Goal: Task Accomplishment & Management: Manage account settings

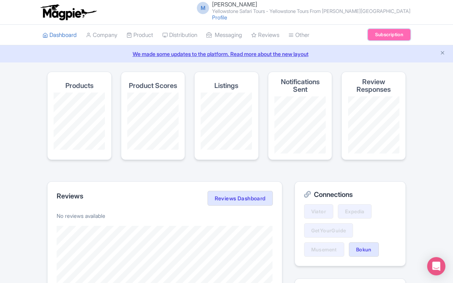
click at [383, 36] on link "Subscription" at bounding box center [389, 34] width 43 height 11
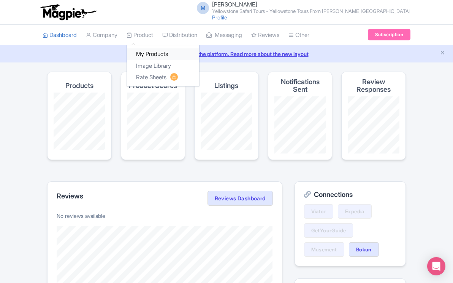
click at [149, 53] on link "My Products" at bounding box center [163, 54] width 72 height 12
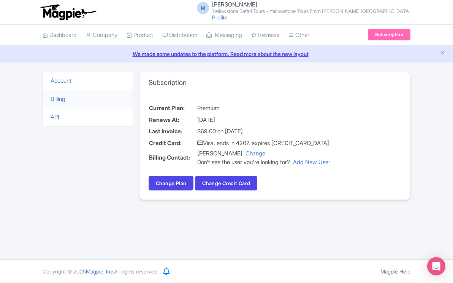
click at [336, 60] on div "We made some updates to the platform. Read more about the new layout" at bounding box center [226, 53] width 453 height 17
click at [206, 14] on div "M Moses Yamtal Yellowstone Safari Tours - Yellowstone Tours From Jackson Hole P…" at bounding box center [227, 12] width 368 height 21
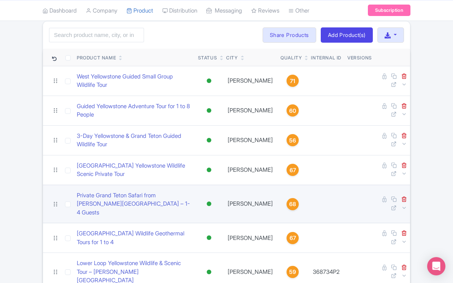
scroll to position [51, 0]
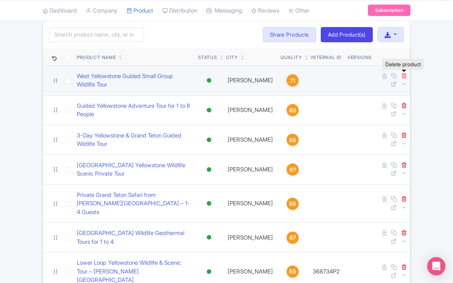
click at [405, 77] on icon at bounding box center [405, 76] width 6 height 6
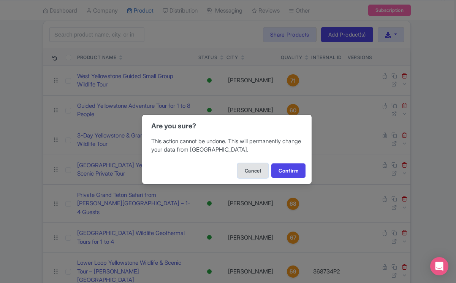
click at [254, 172] on button "Cancel" at bounding box center [253, 170] width 31 height 14
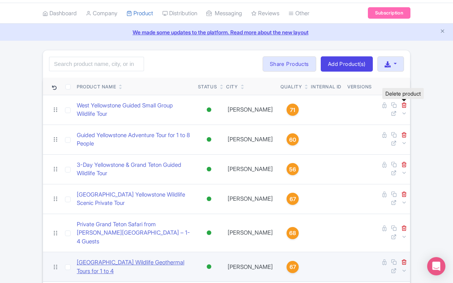
scroll to position [17, 0]
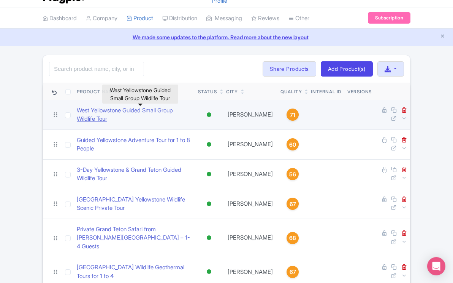
click at [172, 109] on link "West Yellowstone Guided Small Group Wildlife Tour" at bounding box center [134, 114] width 115 height 17
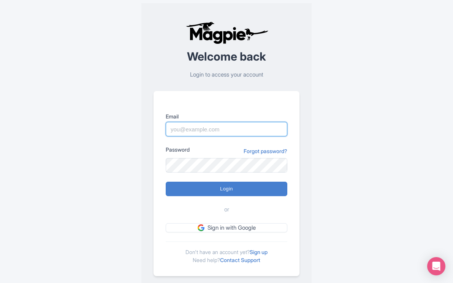
click at [187, 130] on input "Email" at bounding box center [227, 129] width 122 height 14
type input "[EMAIL_ADDRESS][DOMAIN_NAME]"
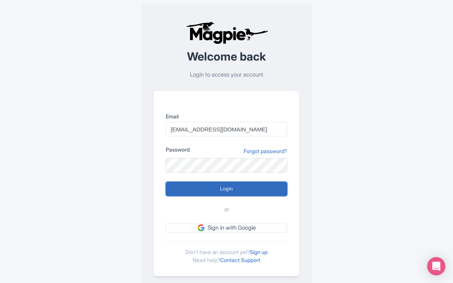
click at [228, 189] on input "Login" at bounding box center [227, 188] width 122 height 14
type input "Logging in..."
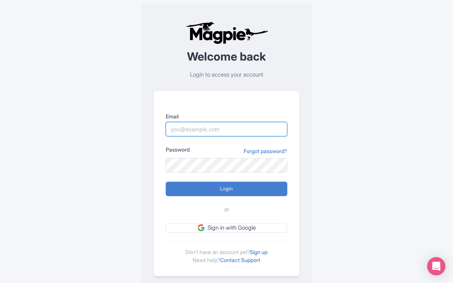
click at [194, 125] on input "Email" at bounding box center [227, 129] width 122 height 14
type input "mail@yellowstonesafaritours.com"
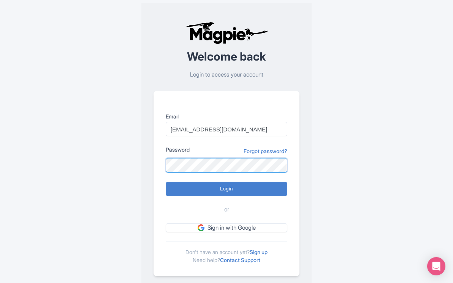
click at [166, 181] on input "Login" at bounding box center [227, 188] width 122 height 14
type input "Logging in..."
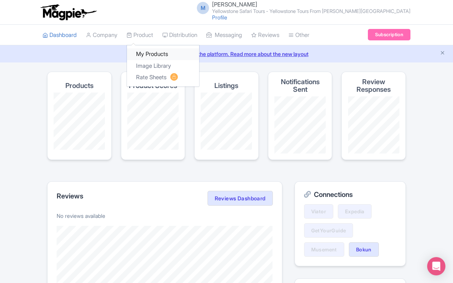
click at [145, 54] on link "My Products" at bounding box center [163, 54] width 72 height 12
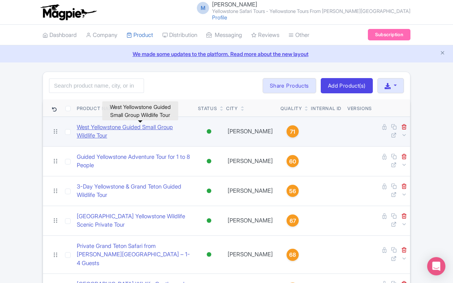
click at [180, 127] on link "West Yellowstone Guided Small Group Wildlife Tour" at bounding box center [134, 131] width 115 height 17
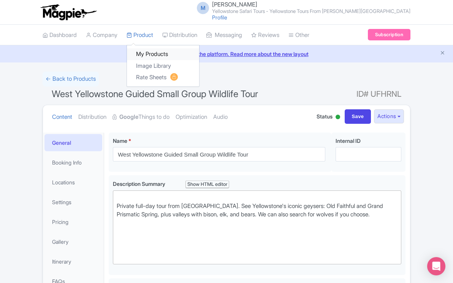
click at [154, 54] on link "My Products" at bounding box center [163, 54] width 72 height 12
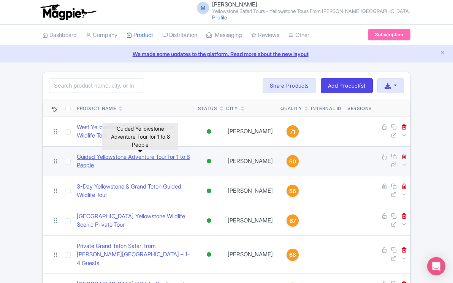
click at [138, 157] on link "Guided Yellowstone Adventure Tour for 1 to 8 People" at bounding box center [134, 160] width 115 height 17
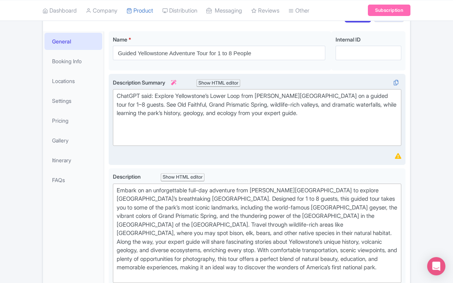
scroll to position [102, 0]
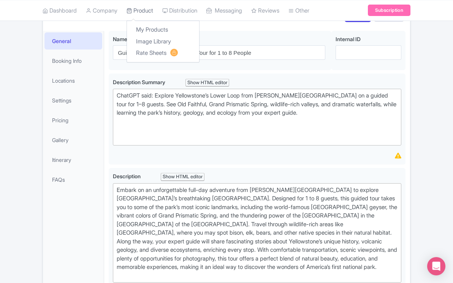
click at [153, 8] on link "Product" at bounding box center [140, 10] width 27 height 21
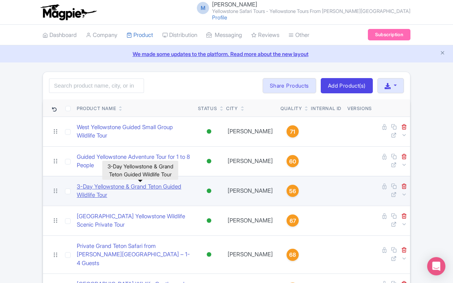
click at [136, 187] on link "​3-Day Yellowstone & Grand Teton Guided Wildlife Tour" at bounding box center [134, 190] width 115 height 17
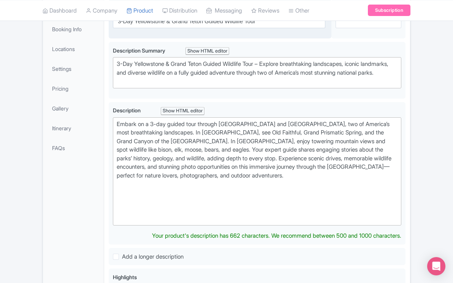
scroll to position [130, 0]
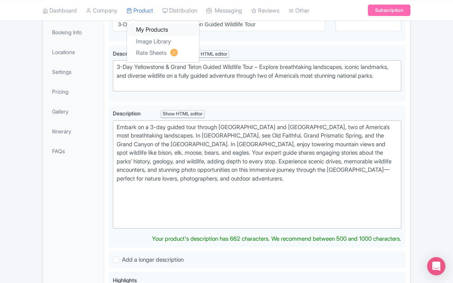
click at [150, 31] on link "My Products" at bounding box center [163, 30] width 72 height 12
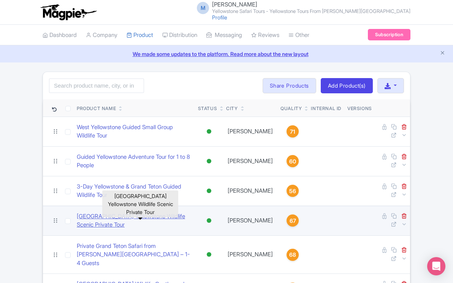
click at [136, 215] on link "[GEOGRAPHIC_DATA] Yellowstone Wildlife Scenic Private Tour" at bounding box center [134, 220] width 115 height 17
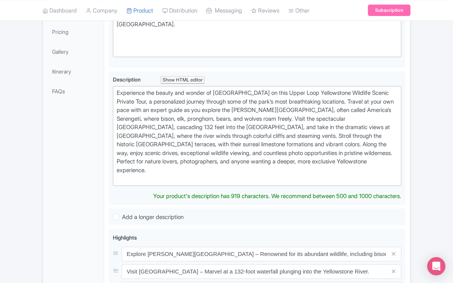
scroll to position [205, 0]
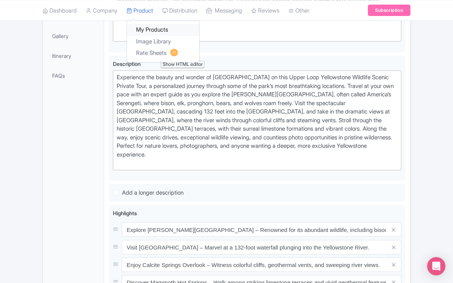
click at [153, 30] on link "My Products" at bounding box center [163, 30] width 72 height 12
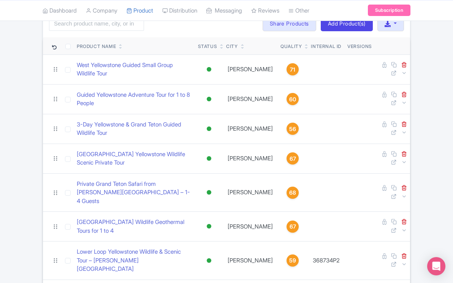
scroll to position [63, 0]
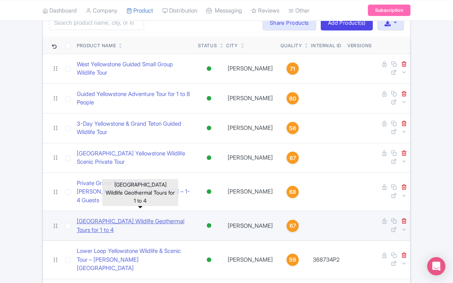
click at [135, 217] on link "[GEOGRAPHIC_DATA] Wildlife Geothermal Tours for 1 to 4" at bounding box center [134, 225] width 115 height 17
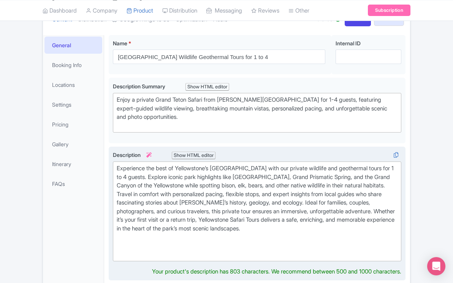
scroll to position [98, 0]
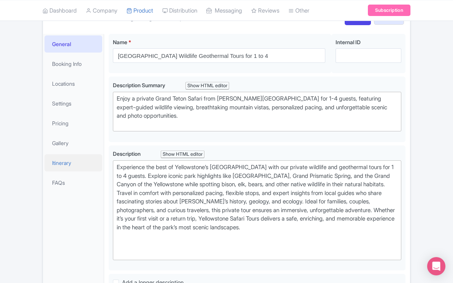
click at [67, 163] on link "Itinerary" at bounding box center [73, 162] width 58 height 17
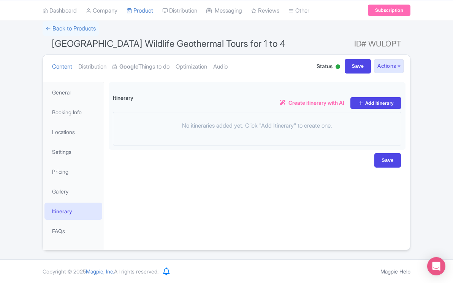
scroll to position [50, 0]
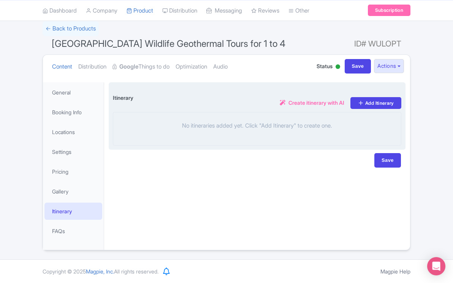
click at [321, 102] on span "Create itinerary with AI" at bounding box center [317, 102] width 56 height 8
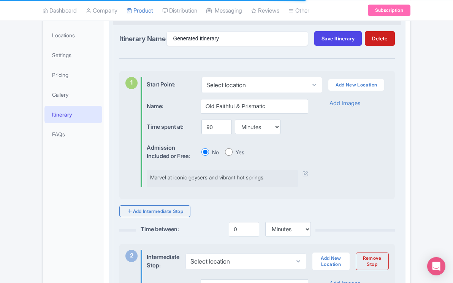
scroll to position [147, 0]
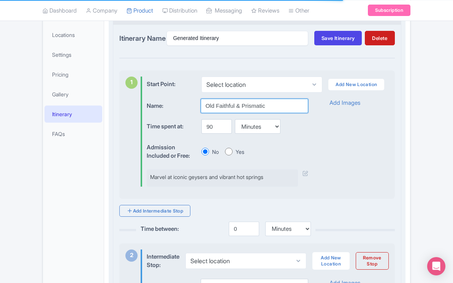
click at [269, 112] on input "Old Faithful & Prismatic" at bounding box center [255, 105] width 108 height 14
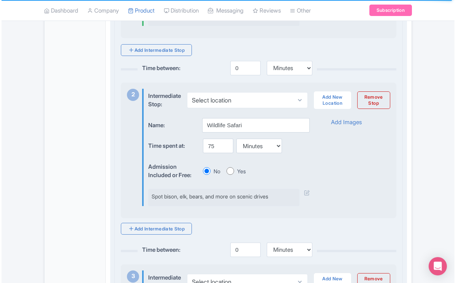
scroll to position [307, 0]
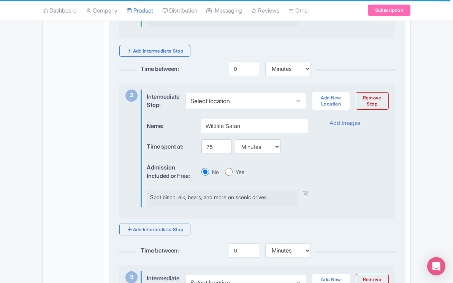
type input "Old Faithful & Prismatic Spring"
click at [227, 113] on div "Intermediate Stop: Select location Add New Location Remove Stop" at bounding box center [268, 100] width 242 height 23
click at [171, 110] on label "Intermediate Stop:" at bounding box center [163, 99] width 33 height 20
click at [301, 106] on select "Select location" at bounding box center [246, 101] width 121 height 16
click at [344, 127] on link "Add Images" at bounding box center [345, 123] width 31 height 9
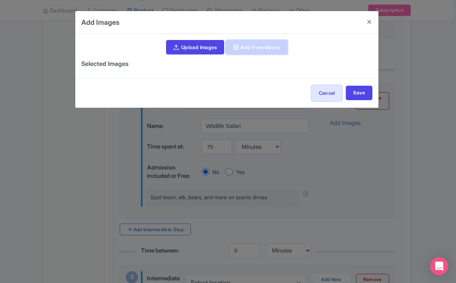
click at [264, 48] on link "Add from library" at bounding box center [257, 47] width 62 height 14
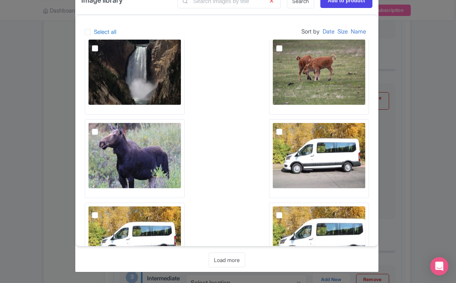
scroll to position [310, 0]
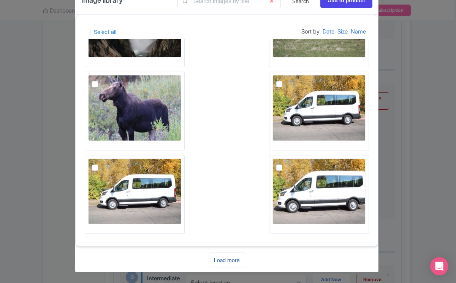
click at [231, 261] on link "Load more" at bounding box center [227, 259] width 37 height 15
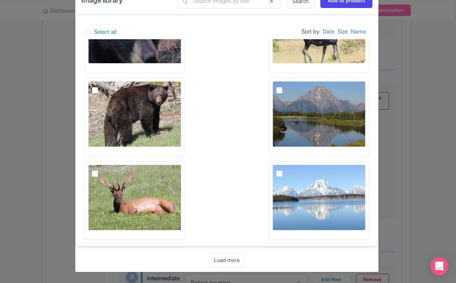
scroll to position [809, 0]
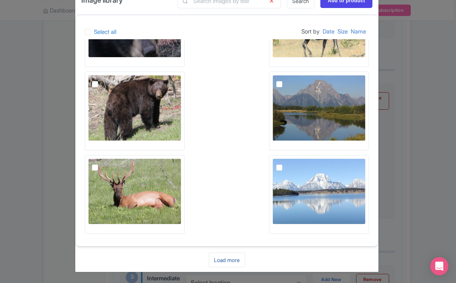
click at [230, 260] on link "Load more" at bounding box center [227, 259] width 37 height 15
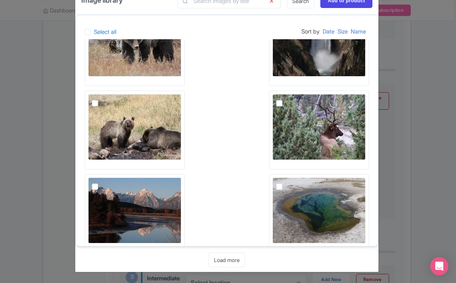
scroll to position [1309, 0]
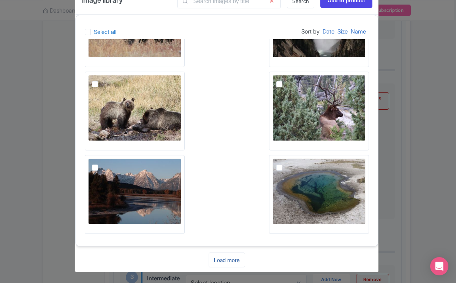
click at [223, 260] on link "Load more" at bounding box center [227, 259] width 37 height 15
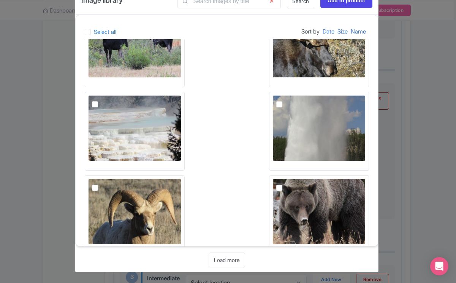
scroll to position [1809, 0]
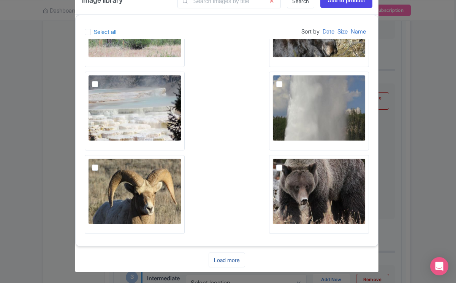
click at [226, 258] on link "Load more" at bounding box center [227, 259] width 37 height 15
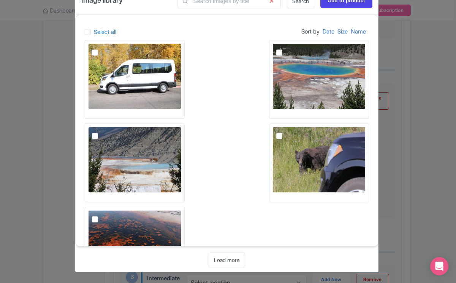
scroll to position [2225, 0]
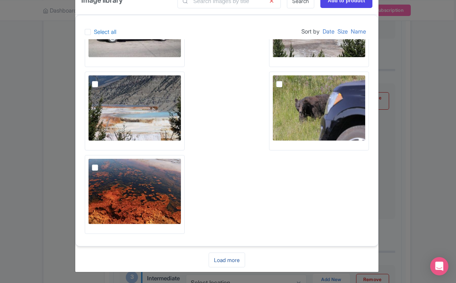
click at [225, 259] on link "Load more" at bounding box center [227, 259] width 37 height 15
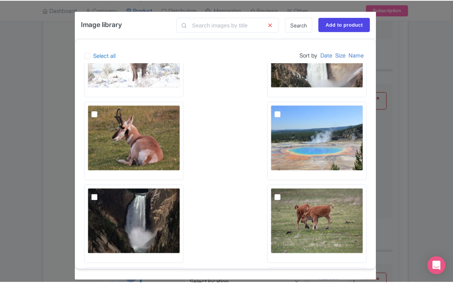
scroll to position [137, 0]
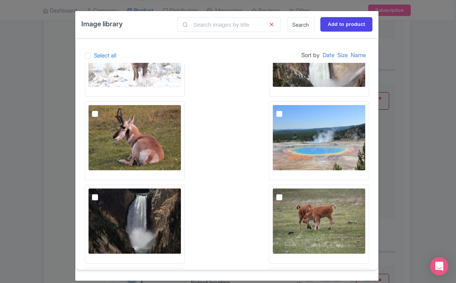
click at [305, 159] on img at bounding box center [319, 138] width 93 height 66
click at [290, 110] on input "checkbox" at bounding box center [288, 107] width 5 height 5
checkbox input "true"
click at [341, 25] on input "Add to product" at bounding box center [347, 24] width 52 height 14
type input "Add to product"
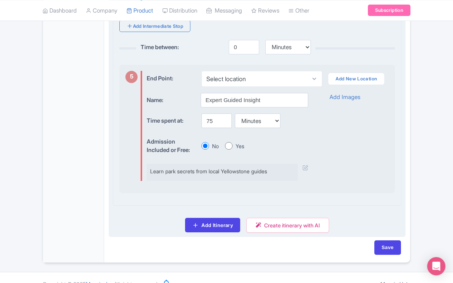
scroll to position [892, 0]
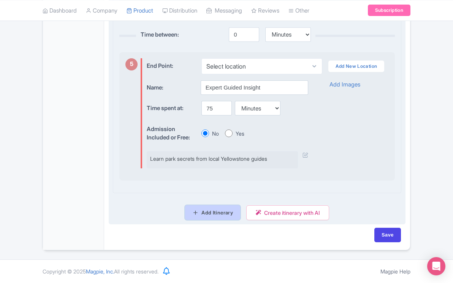
click at [219, 211] on link "Add Itinerary" at bounding box center [212, 212] width 55 height 14
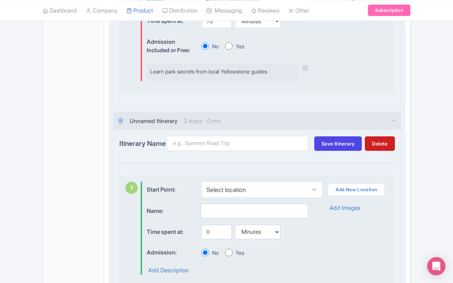
scroll to position [978, 0]
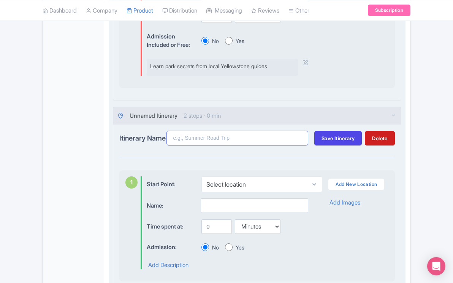
click at [212, 145] on input "Itinerary Name" at bounding box center [238, 137] width 142 height 15
type input "L"
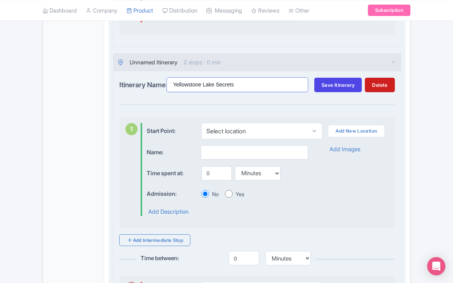
scroll to position [1039, 0]
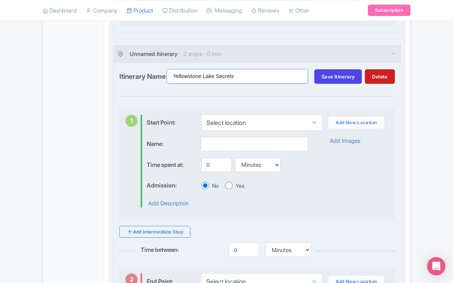
type input "Yellowstone Lake Secrets"
click at [210, 172] on input "0" at bounding box center [217, 164] width 30 height 14
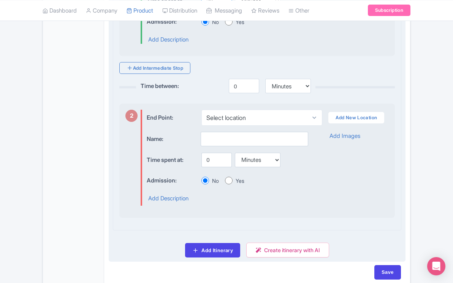
scroll to position [1252, 0]
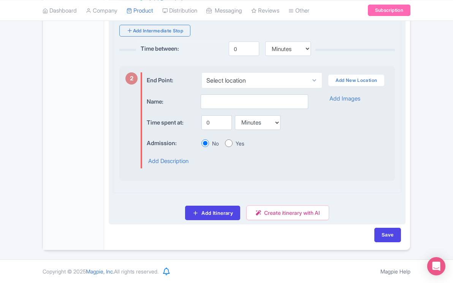
type input "30"
click at [227, 99] on input "text" at bounding box center [255, 101] width 108 height 14
type input "Mud Volcano"
click at [213, 125] on input "0" at bounding box center [217, 122] width 30 height 14
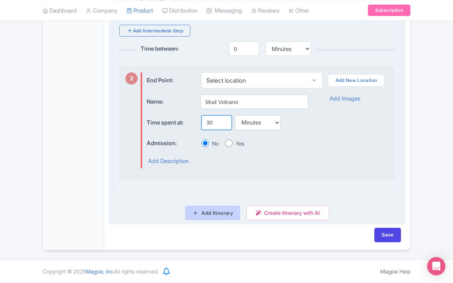
type input "30"
click at [226, 211] on link "Add Itinerary" at bounding box center [212, 212] width 55 height 14
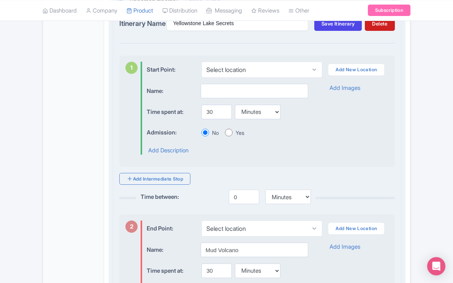
scroll to position [1092, 0]
click at [221, 98] on input "text" at bounding box center [255, 90] width 108 height 14
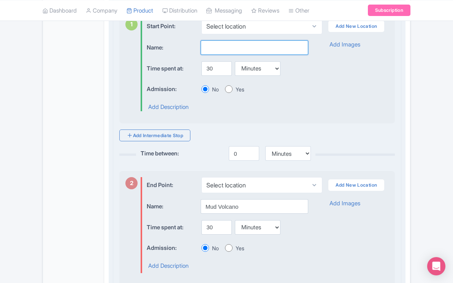
scroll to position [1150, 0]
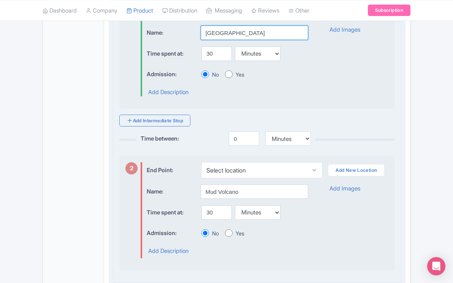
type input "Lake [GEOGRAPHIC_DATA]"
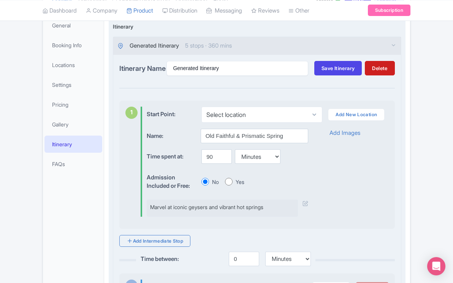
scroll to position [116, 0]
